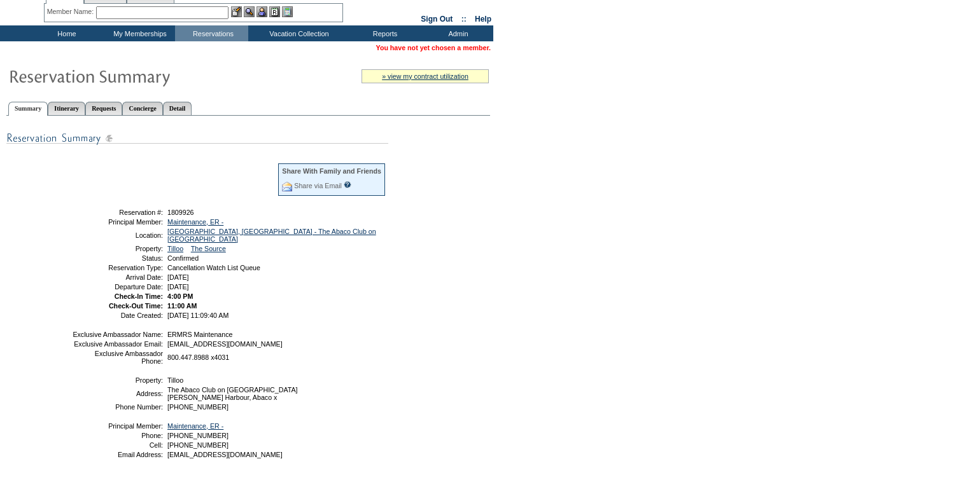
scroll to position [43, 0]
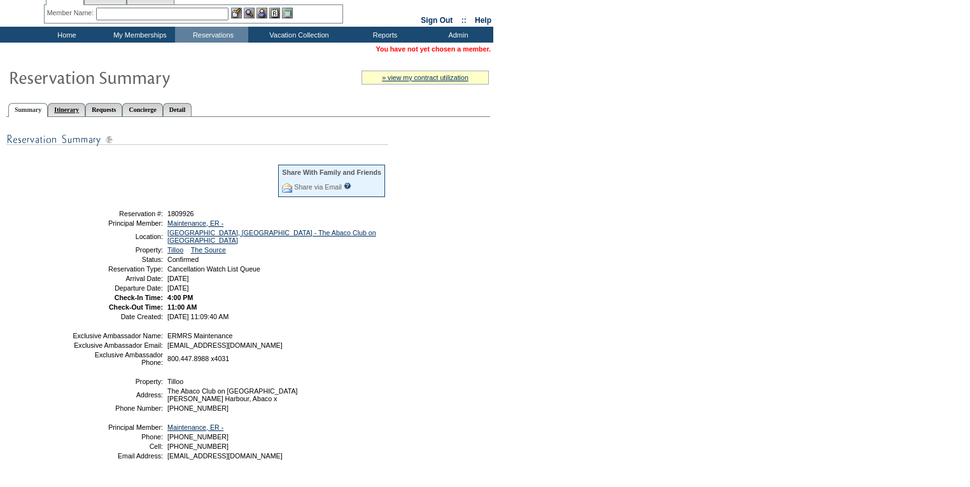
click at [63, 112] on link "Itinerary" at bounding box center [67, 109] width 38 height 13
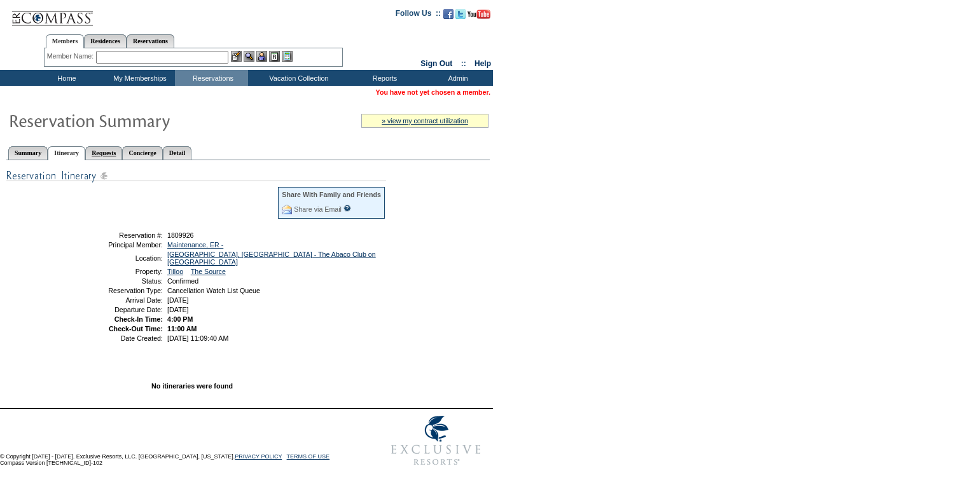
click at [122, 154] on link "Requests" at bounding box center [103, 152] width 37 height 13
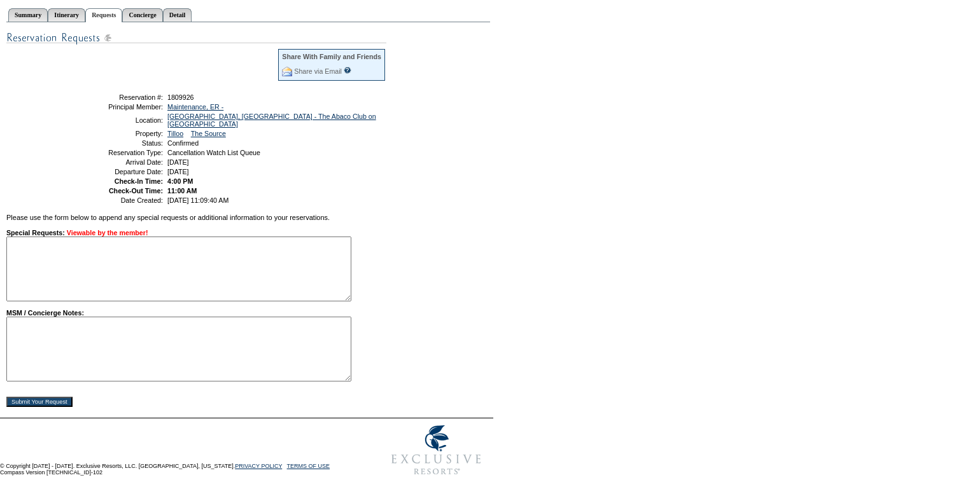
scroll to position [141, 0]
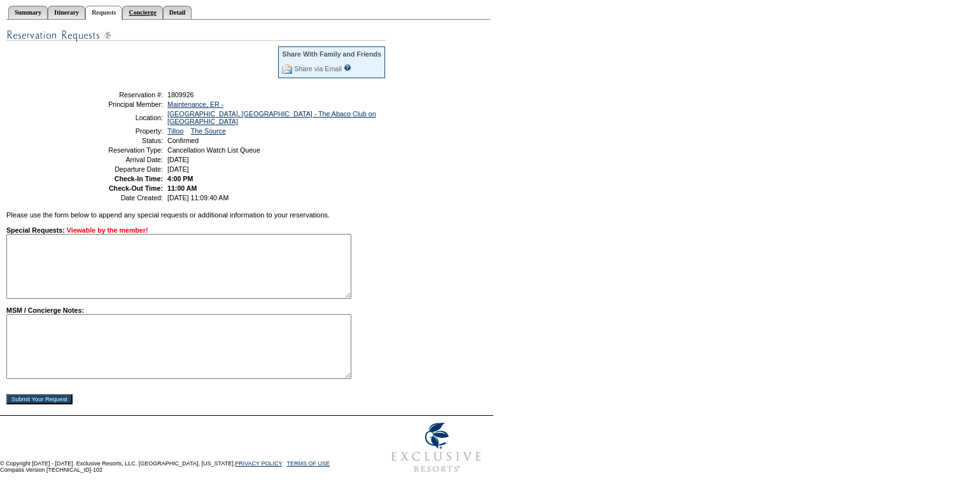
click at [162, 16] on link "Concierge" at bounding box center [142, 12] width 40 height 13
